Goal: Obtain resource: Obtain resource

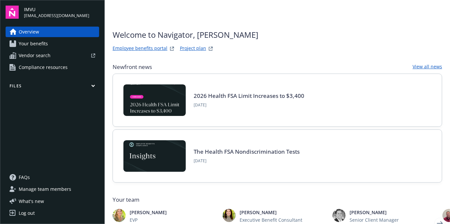
click at [47, 68] on span "Compliance resources" at bounding box center [43, 67] width 49 height 11
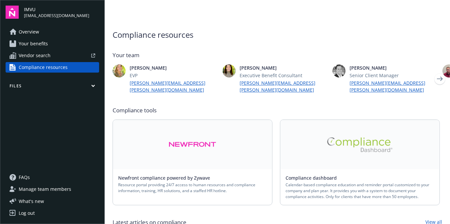
click at [377, 137] on img at bounding box center [360, 144] width 66 height 15
